Goal: Task Accomplishment & Management: Use online tool/utility

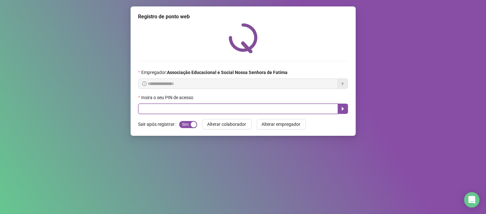
click at [169, 109] on input "text" at bounding box center [238, 109] width 200 height 10
type input "***"
click at [343, 109] on icon "caret-right" at bounding box center [343, 109] width 2 height 4
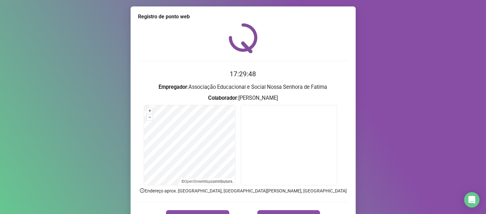
scroll to position [37, 0]
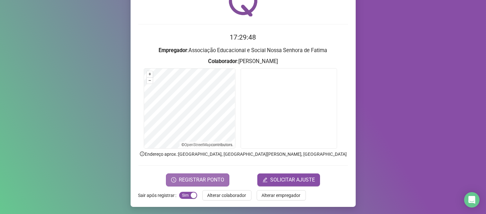
click at [202, 182] on span "REGISTRAR PONTO" at bounding box center [201, 180] width 45 height 8
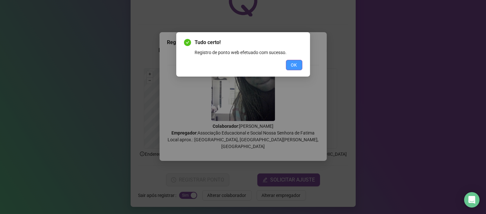
click at [290, 66] on button "OK" at bounding box center [294, 65] width 16 height 10
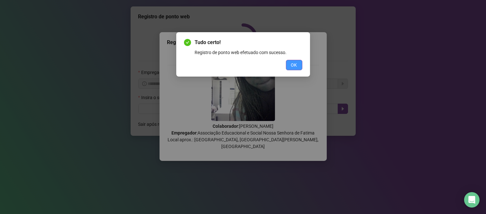
scroll to position [0, 0]
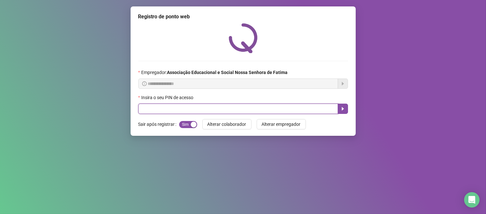
click at [170, 110] on input "text" at bounding box center [238, 109] width 200 height 10
type input "*****"
click at [341, 111] on icon "caret-right" at bounding box center [342, 108] width 5 height 5
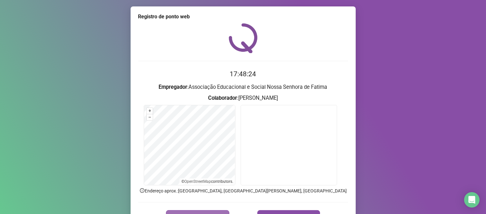
click at [185, 210] on button "REGISTRAR PONTO" at bounding box center [197, 216] width 63 height 13
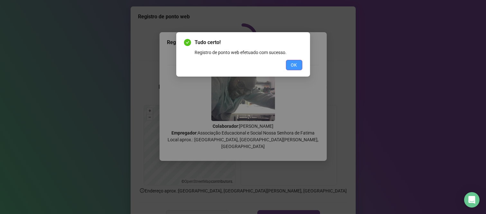
click at [295, 65] on span "OK" at bounding box center [294, 64] width 6 height 7
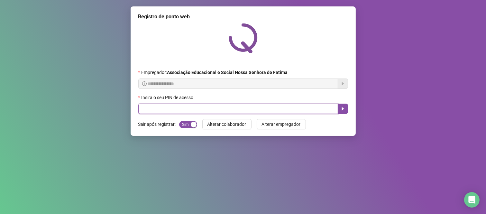
click at [163, 109] on input "text" at bounding box center [238, 109] width 200 height 10
type input "***"
click at [343, 111] on icon "caret-right" at bounding box center [342, 108] width 5 height 5
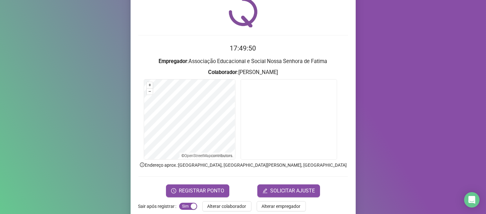
scroll to position [29, 0]
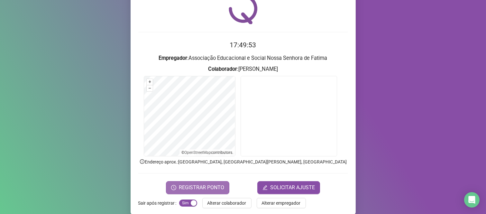
click at [187, 184] on span "REGISTRAR PONTO" at bounding box center [201, 188] width 45 height 8
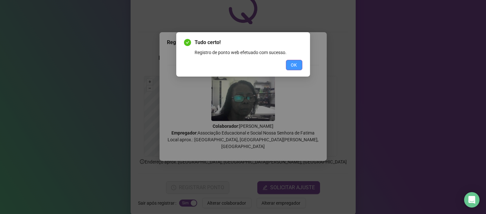
click at [292, 62] on span "OK" at bounding box center [294, 64] width 6 height 7
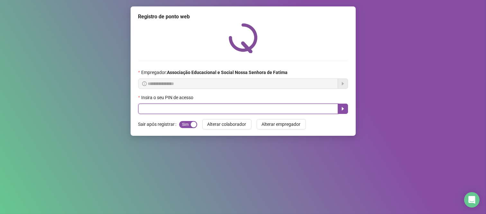
click at [166, 110] on input "text" at bounding box center [238, 109] width 200 height 10
type input "***"
click at [344, 109] on icon "caret-right" at bounding box center [342, 108] width 5 height 5
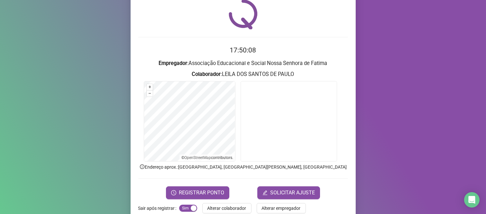
scroll to position [37, 0]
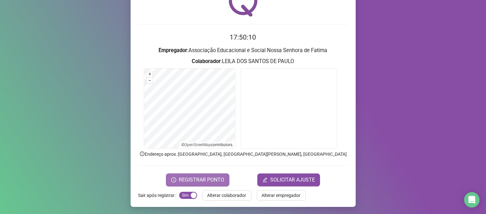
click at [179, 181] on span "REGISTRAR PONTO" at bounding box center [201, 180] width 45 height 8
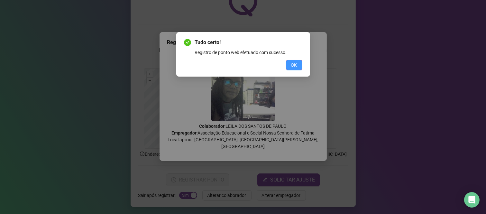
click at [295, 67] on span "OK" at bounding box center [294, 64] width 6 height 7
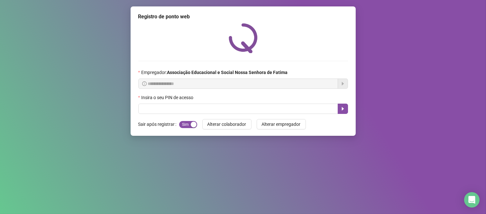
scroll to position [0, 0]
